Goal: Transaction & Acquisition: Subscribe to service/newsletter

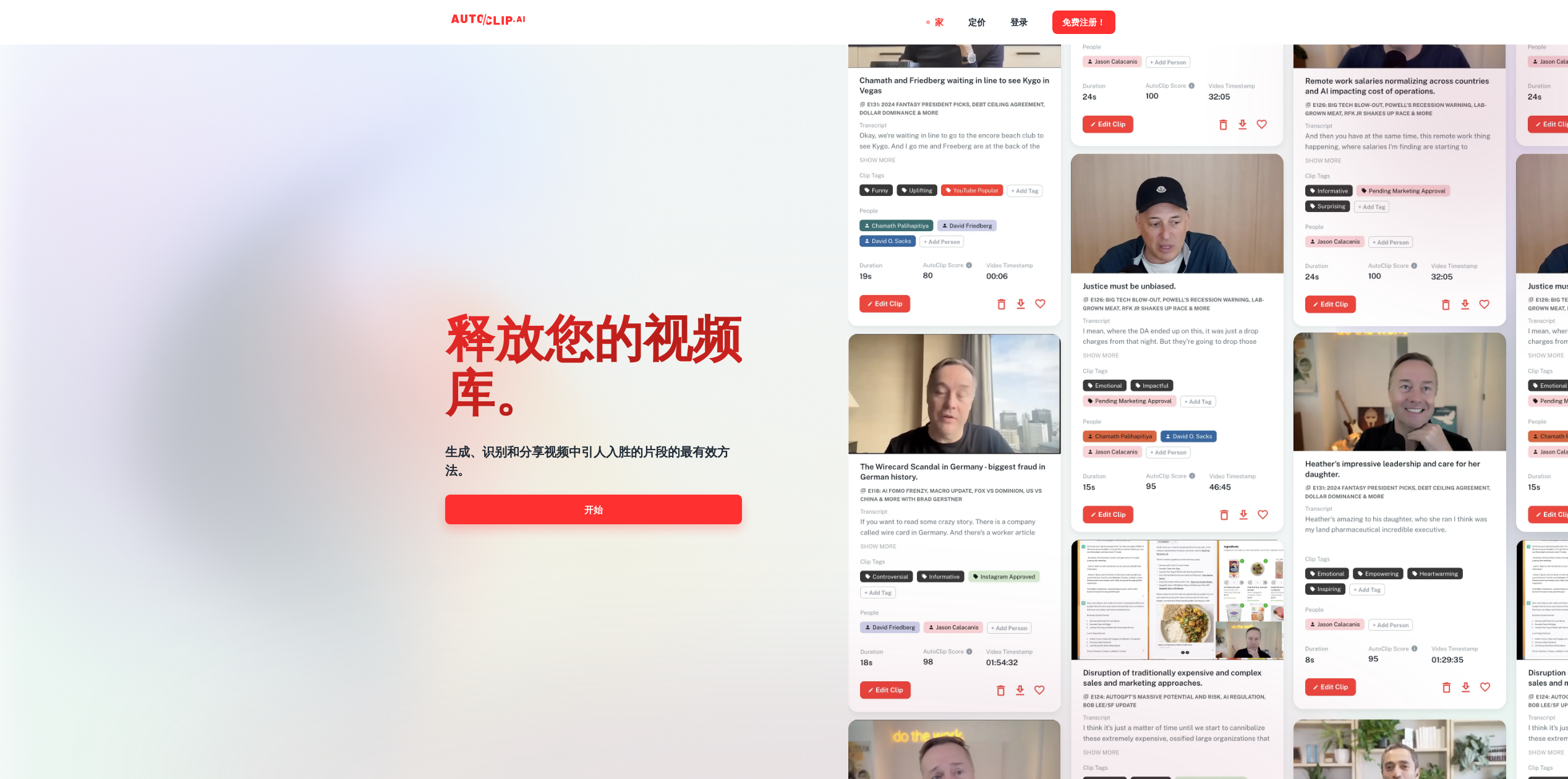
click at [603, 509] on link "开始" at bounding box center [593, 509] width 297 height 30
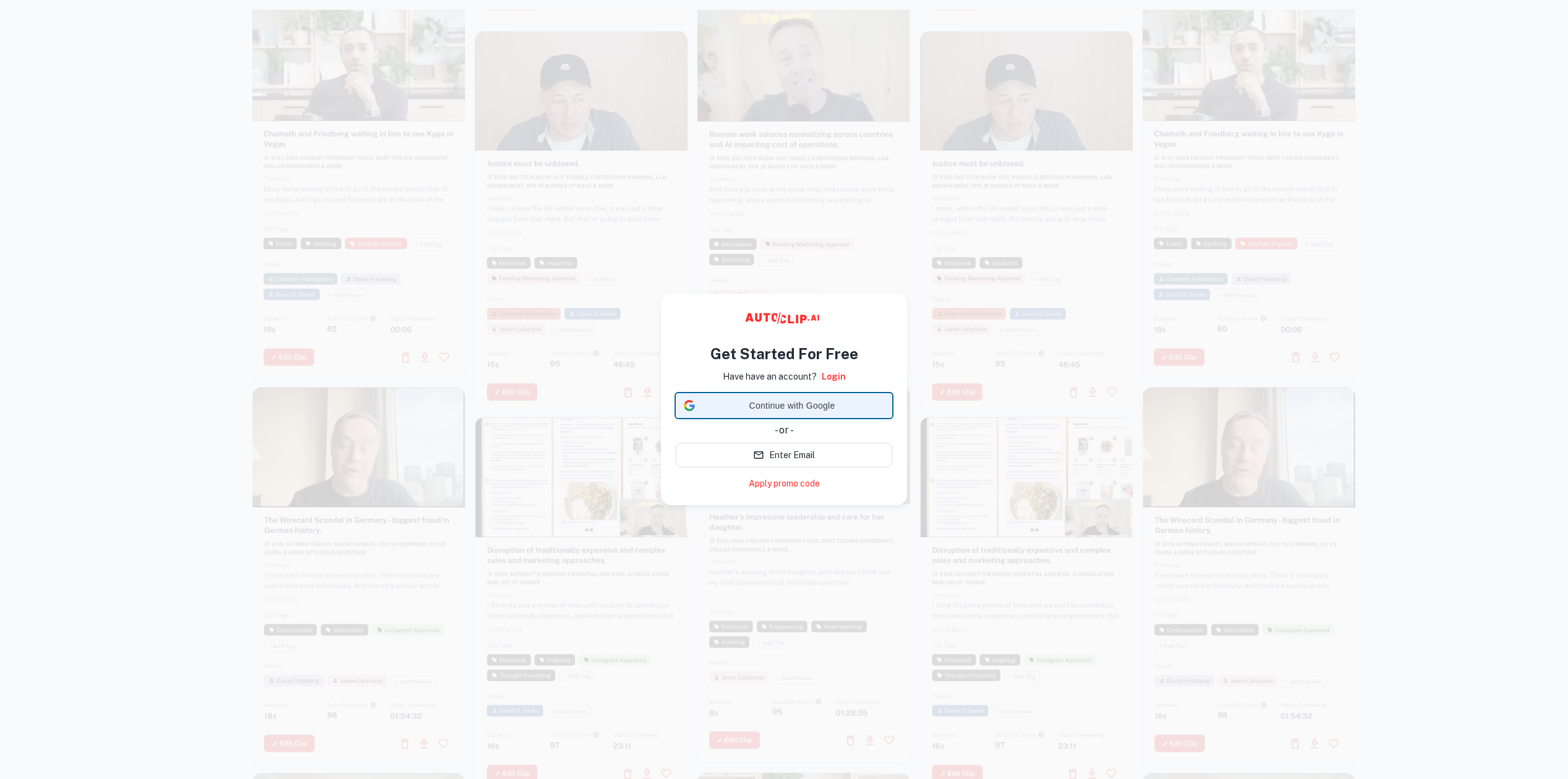
click at [802, 408] on span "Continue with Google" at bounding box center [791, 406] width 184 height 13
